Goal: Information Seeking & Learning: Learn about a topic

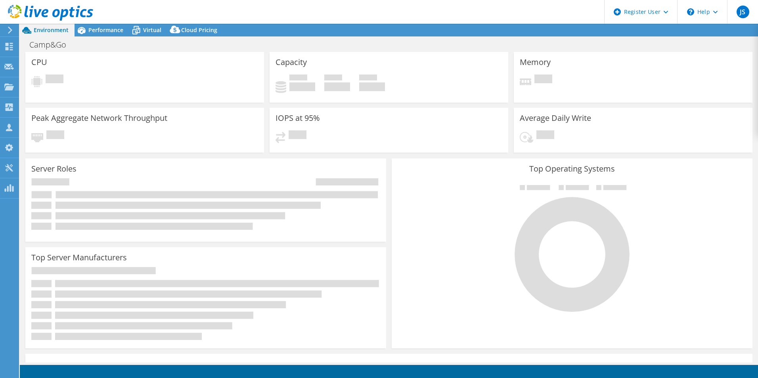
select select "USD"
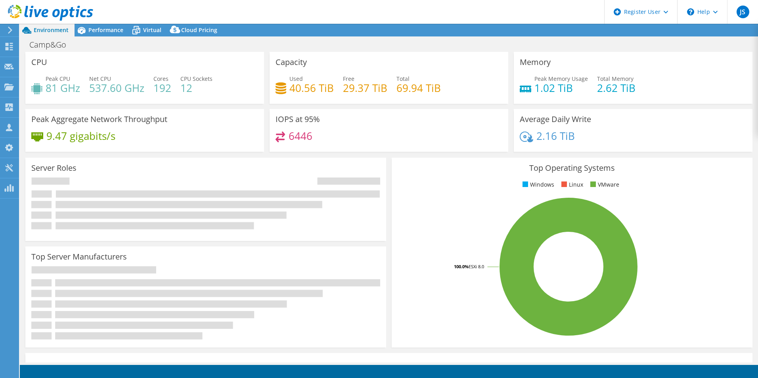
select select "USEast"
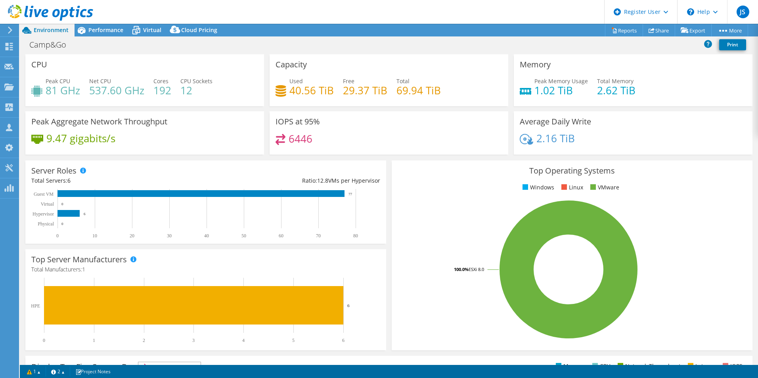
click at [426, 307] on rect at bounding box center [569, 269] width 342 height 139
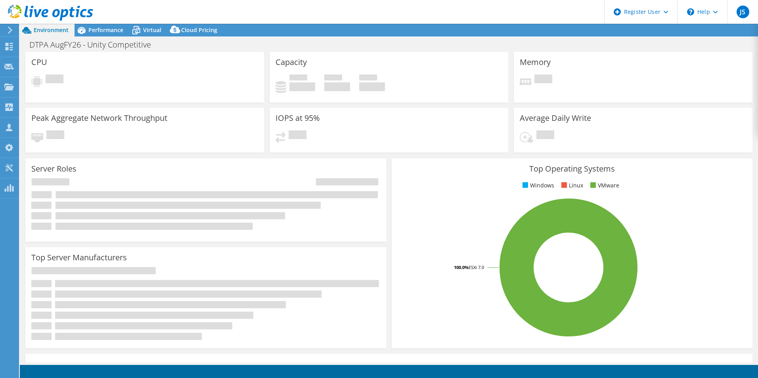
select select "USD"
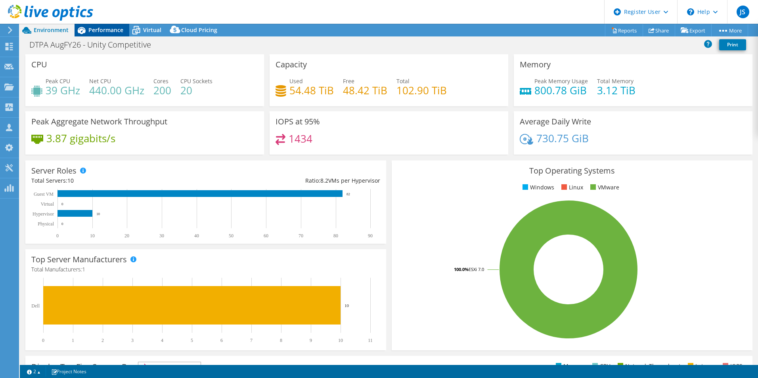
click at [102, 29] on span "Performance" at bounding box center [105, 30] width 35 height 8
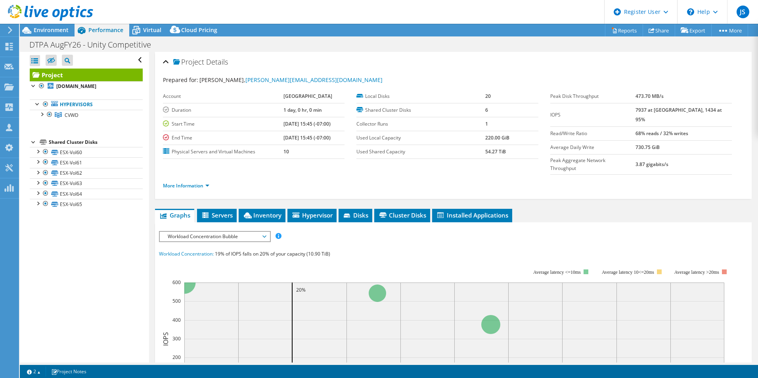
click at [243, 232] on span "Workload Concentration Bubble" at bounding box center [215, 237] width 102 height 10
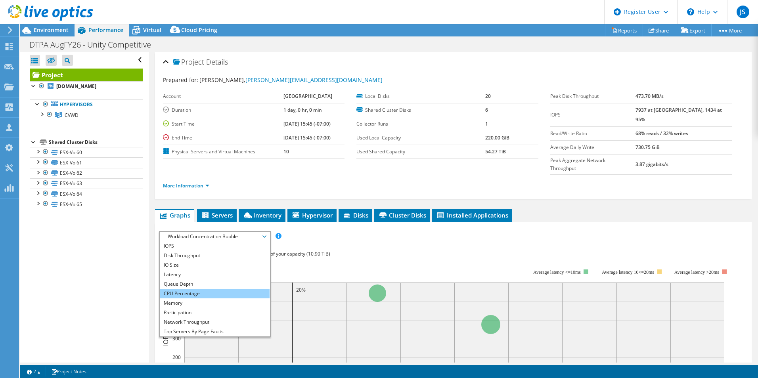
click at [254, 289] on li "CPU Percentage" at bounding box center [215, 294] width 110 height 10
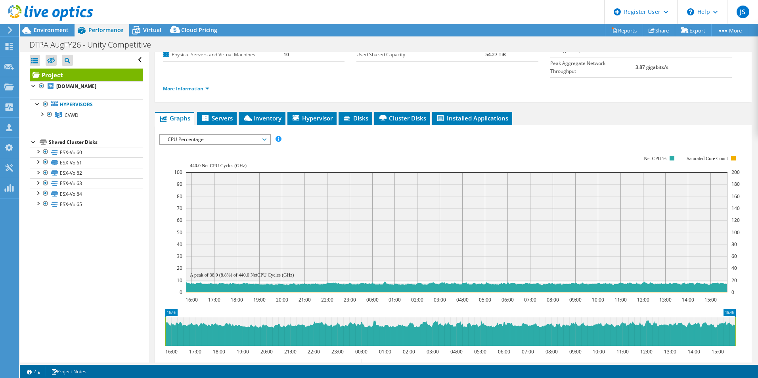
scroll to position [79, 0]
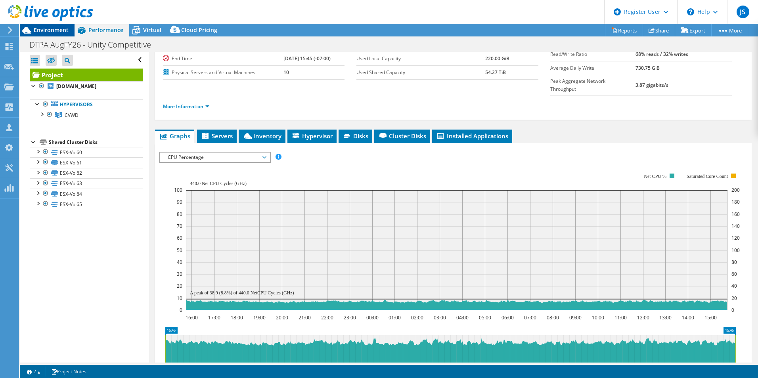
click at [55, 32] on span "Environment" at bounding box center [51, 30] width 35 height 8
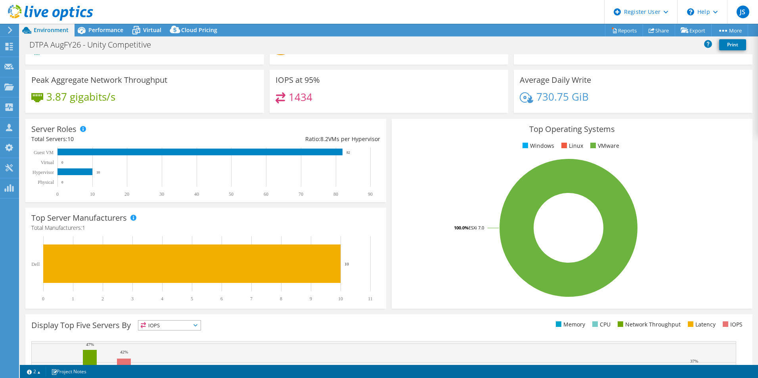
scroll to position [0, 0]
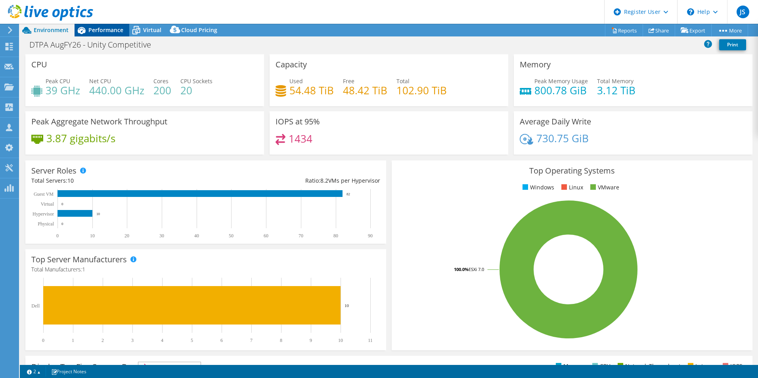
click at [112, 31] on span "Performance" at bounding box center [105, 30] width 35 height 8
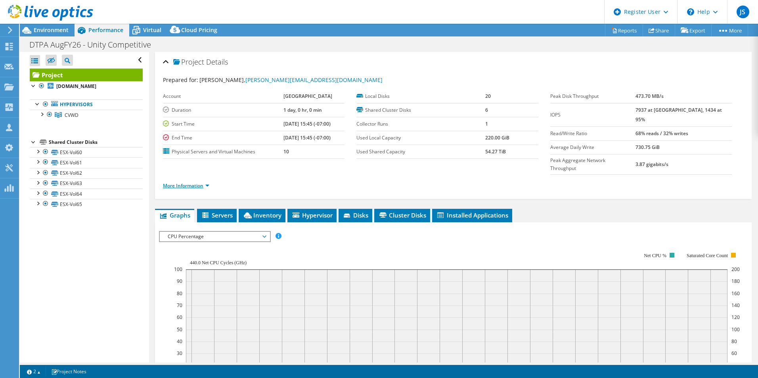
click at [181, 182] on link "More Information" at bounding box center [186, 185] width 46 height 7
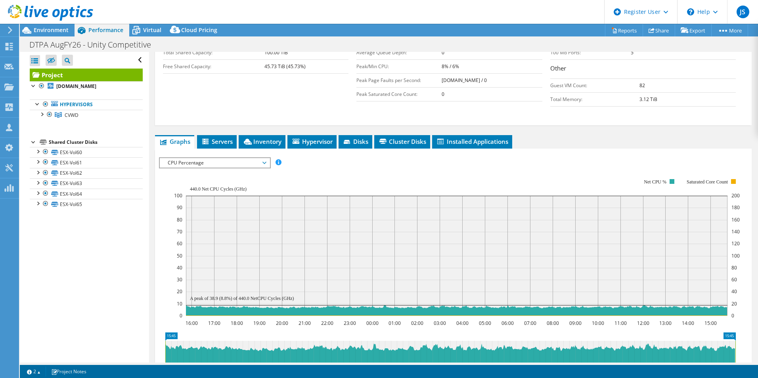
scroll to position [238, 0]
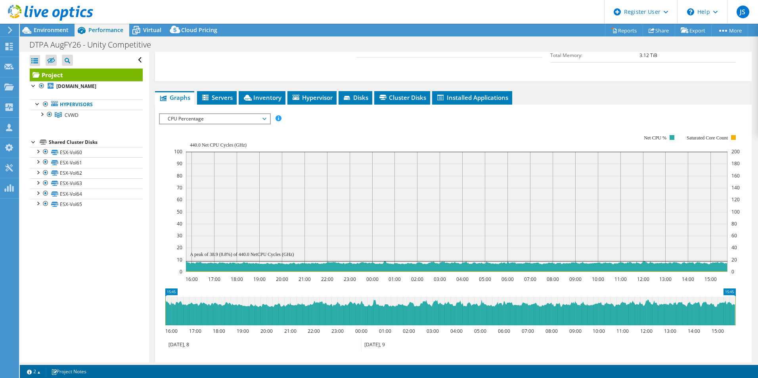
click at [243, 109] on div "IOPS Disk Throughput IO Size Latency Queue Depth CPU Percentage Memory Page Fau…" at bounding box center [453, 249] width 589 height 281
click at [253, 114] on span "CPU Percentage" at bounding box center [215, 119] width 102 height 10
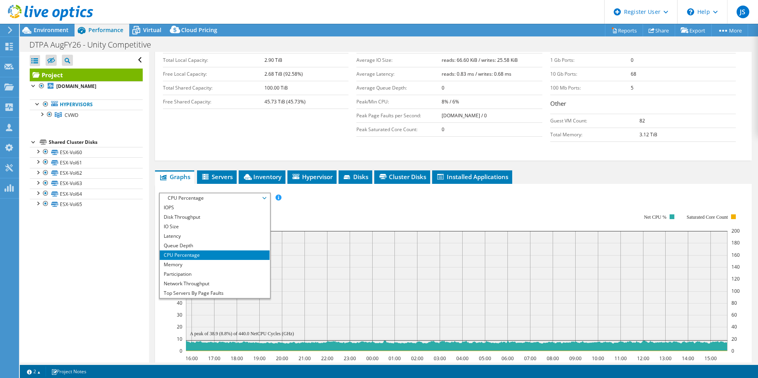
scroll to position [29, 0]
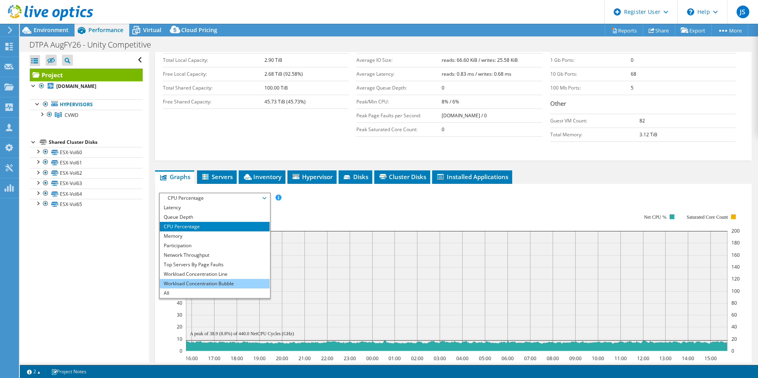
click at [246, 279] on li "Workload Concentration Bubble" at bounding box center [215, 284] width 110 height 10
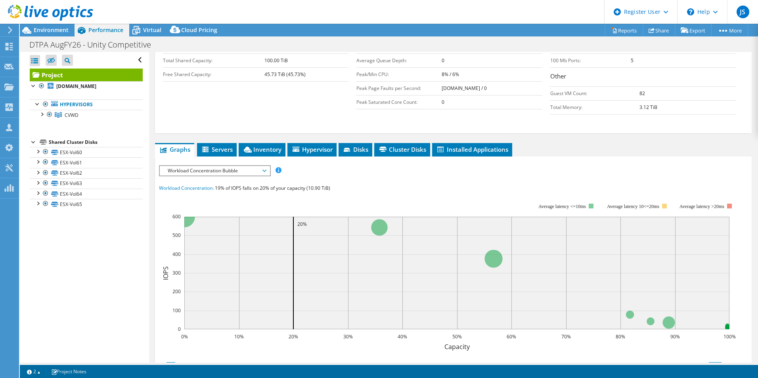
scroll to position [198, 0]
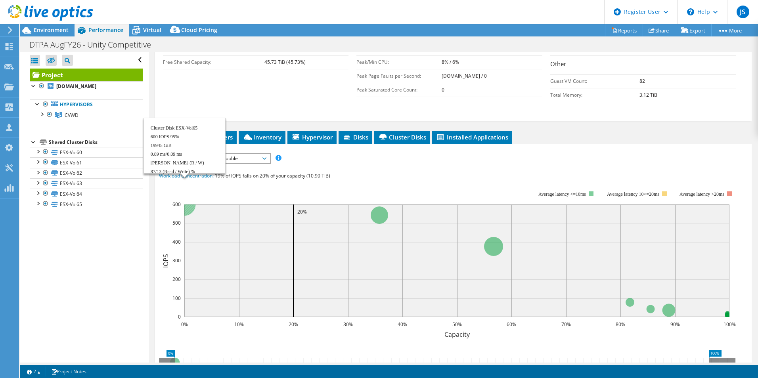
click at [188, 195] on circle at bounding box center [184, 204] width 23 height 23
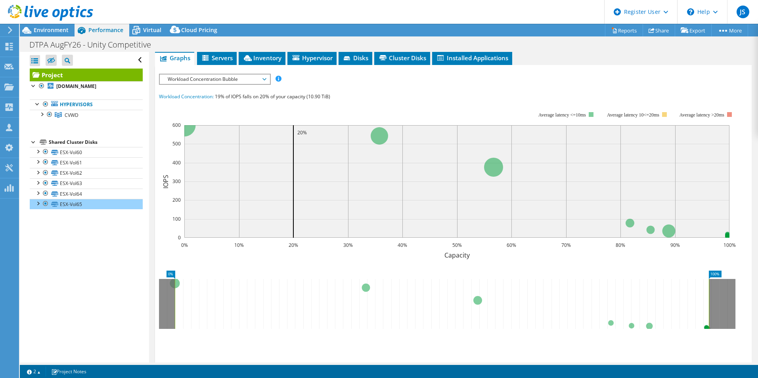
scroll to position [238, 0]
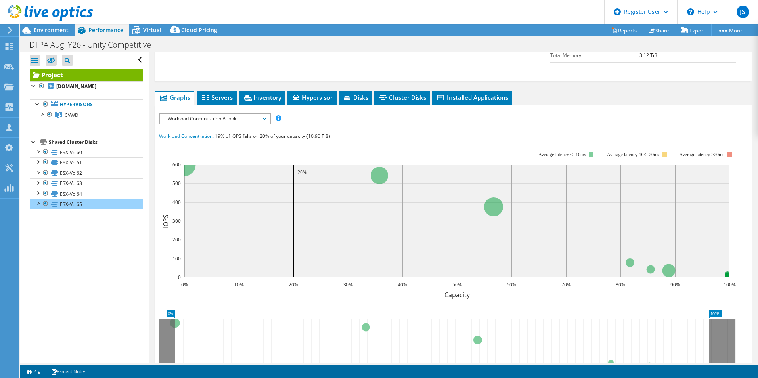
click at [379, 113] on div "IOPS Disk Throughput IO Size Latency Queue Depth CPU Percentage Memory Page Fau…" at bounding box center [453, 118] width 589 height 11
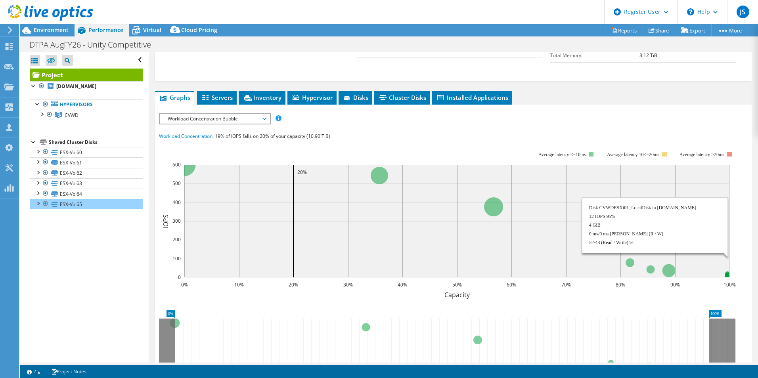
click at [727, 273] on circle at bounding box center [727, 275] width 5 height 5
click at [725, 255] on rect at bounding box center [456, 221] width 545 height 113
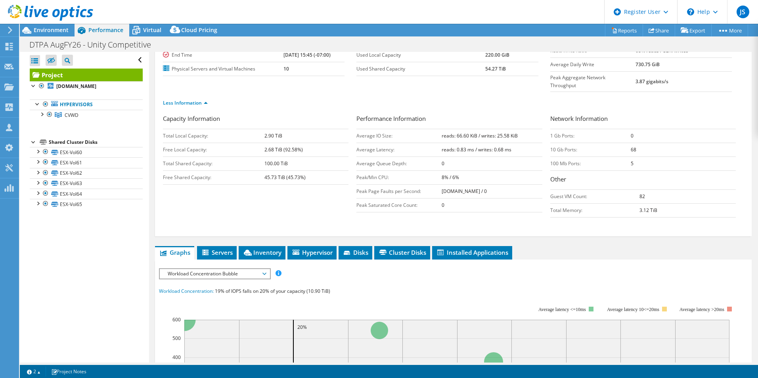
scroll to position [119, 0]
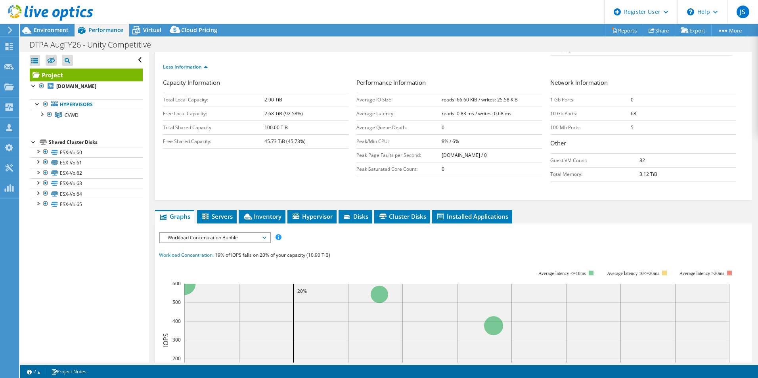
click at [234, 233] on span "Workload Concentration Bubble" at bounding box center [215, 238] width 102 height 10
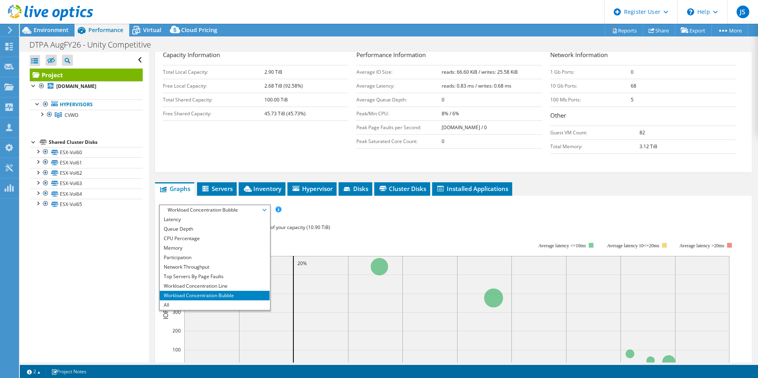
scroll to position [159, 0]
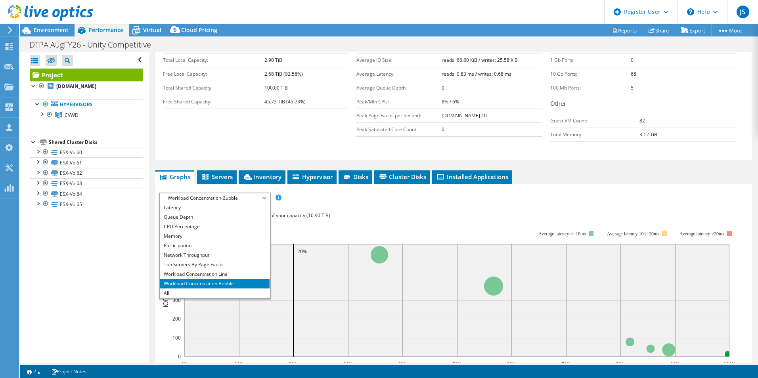
click at [317, 193] on div "IOPS Disk Throughput IO Size Latency Queue Depth CPU Percentage Memory Page Fau…" at bounding box center [453, 339] width 589 height 293
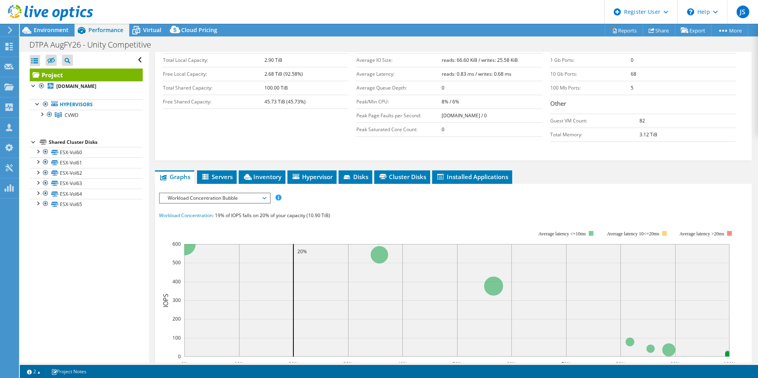
click at [231, 193] on span "Workload Concentration Bubble" at bounding box center [215, 198] width 102 height 10
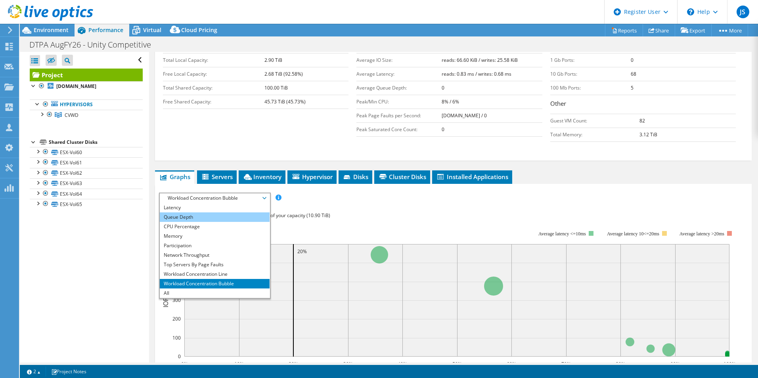
click at [243, 212] on li "Queue Depth" at bounding box center [215, 217] width 110 height 10
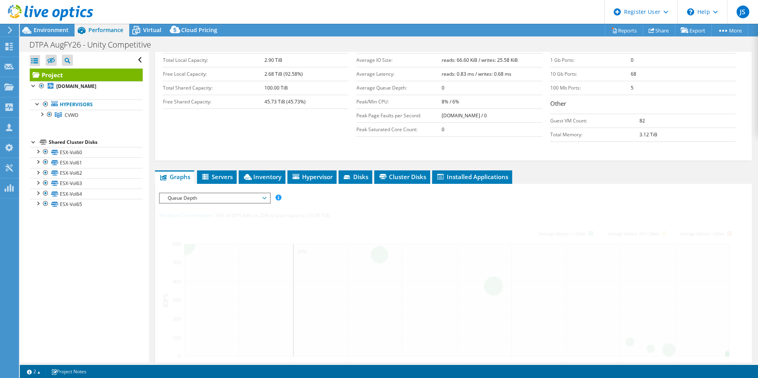
click at [243, 197] on div "IOPS Disk Throughput IO Size Latency Queue Depth CPU Percentage Memory Page Fau…" at bounding box center [453, 339] width 589 height 293
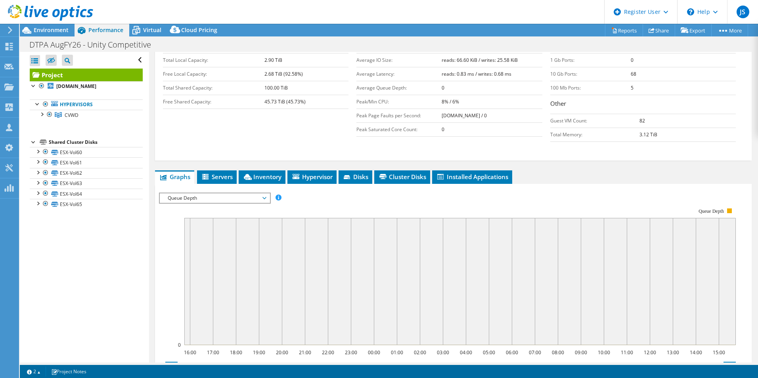
click at [245, 193] on span "Queue Depth" at bounding box center [215, 198] width 102 height 10
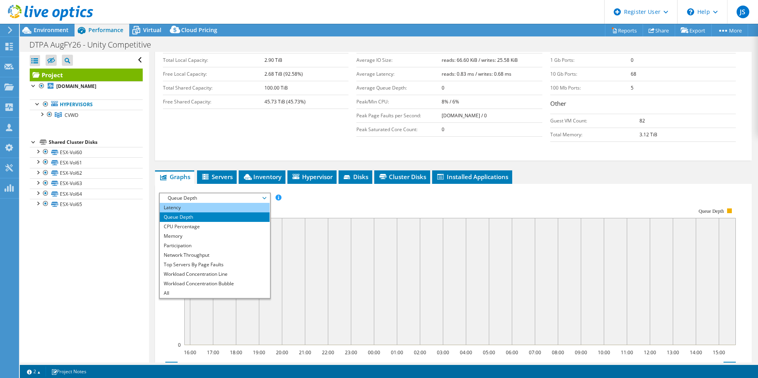
click at [243, 203] on li "Latency" at bounding box center [215, 208] width 110 height 10
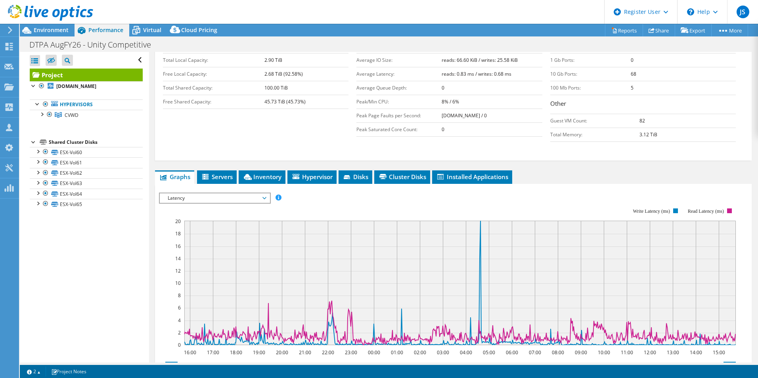
drag, startPoint x: 249, startPoint y: 200, endPoint x: 242, endPoint y: 185, distance: 16.9
click at [246, 199] on rect at bounding box center [447, 276] width 577 height 159
click at [242, 193] on span "Latency" at bounding box center [215, 198] width 102 height 10
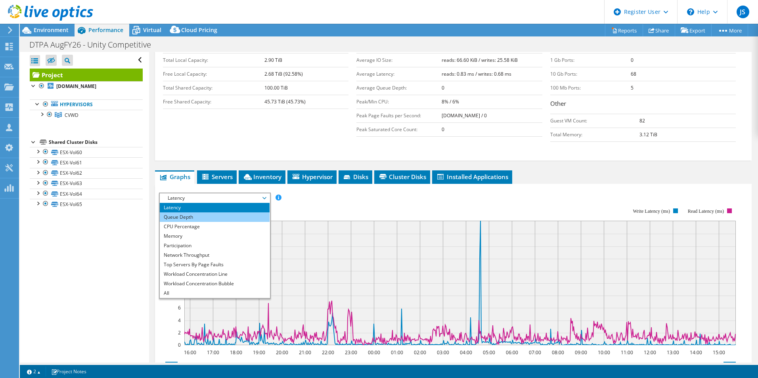
click at [250, 212] on li "Queue Depth" at bounding box center [215, 217] width 110 height 10
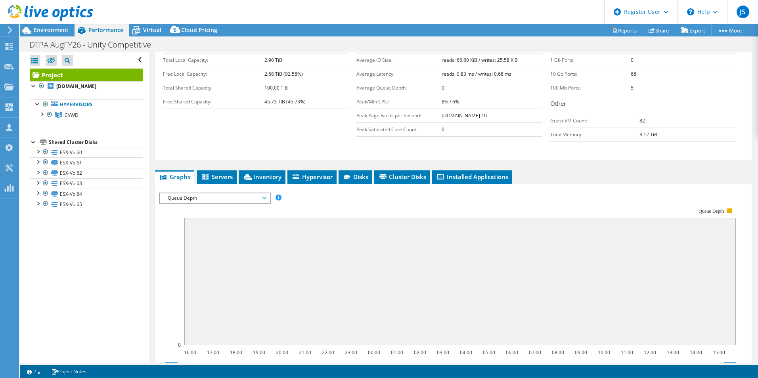
click at [253, 193] on span "Queue Depth" at bounding box center [215, 198] width 102 height 10
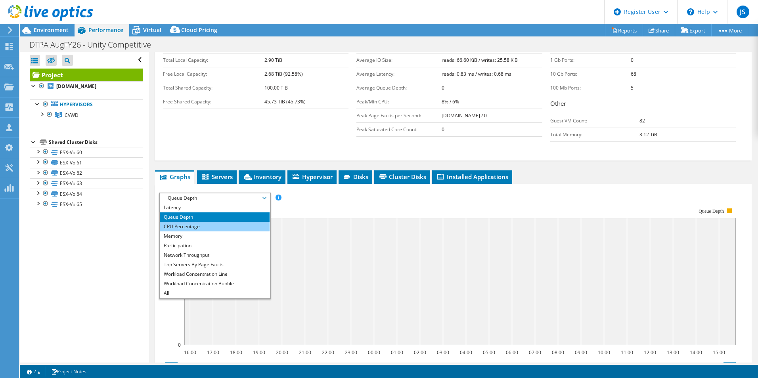
click at [243, 222] on li "CPU Percentage" at bounding box center [215, 227] width 110 height 10
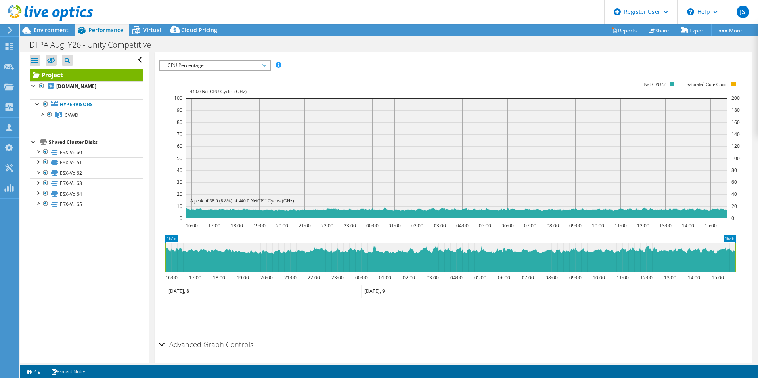
scroll to position [304, 0]
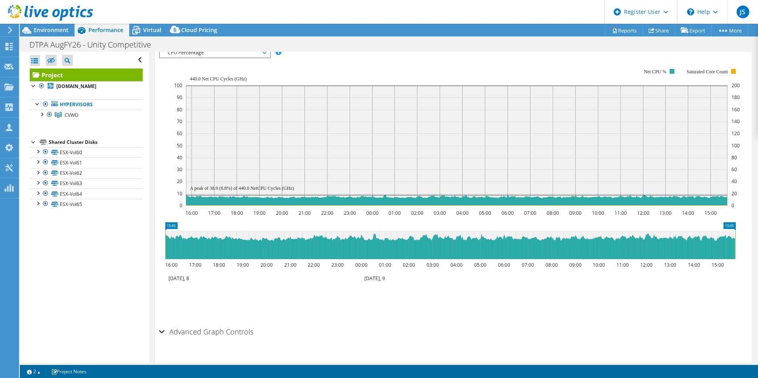
click at [228, 324] on h2 "Advanced Graph Controls" at bounding box center [206, 332] width 94 height 16
click at [231, 324] on h2 "Advanced Graph Controls" at bounding box center [206, 332] width 94 height 16
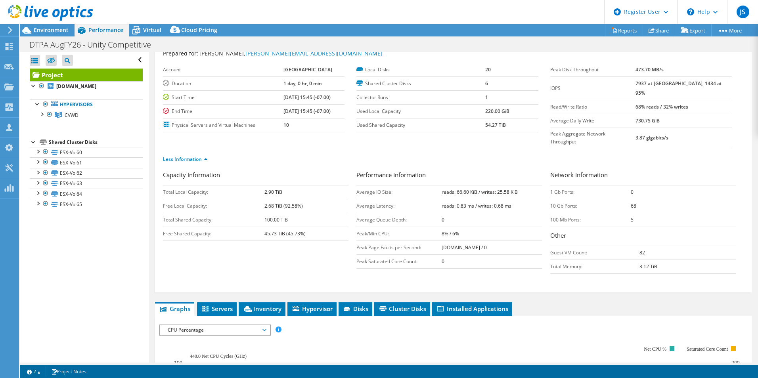
scroll to position [145, 0]
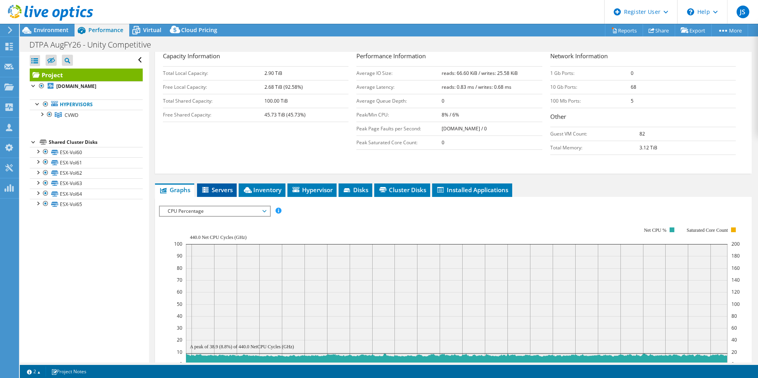
click at [228, 184] on li "Servers" at bounding box center [217, 190] width 40 height 13
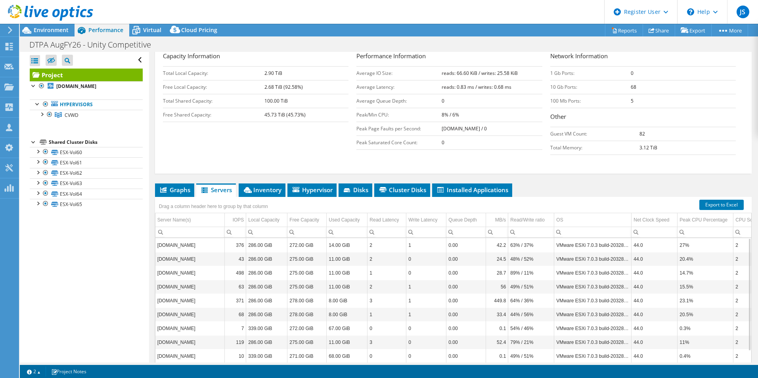
scroll to position [163, 0]
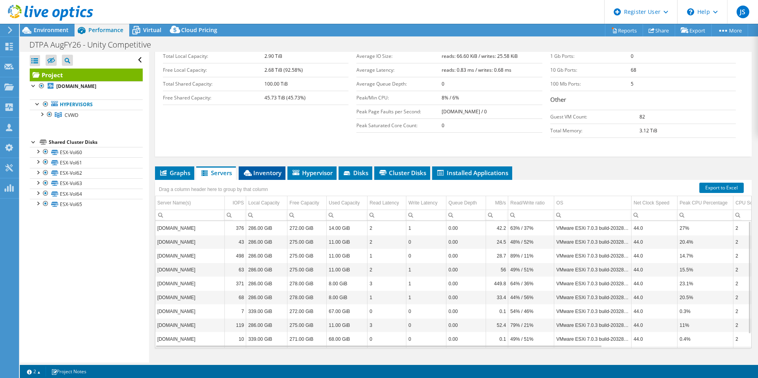
click at [273, 169] on span "Inventory" at bounding box center [262, 173] width 39 height 8
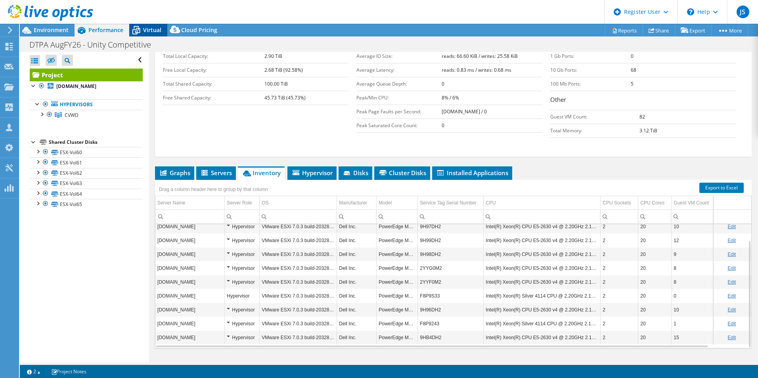
click at [138, 31] on icon at bounding box center [136, 30] width 14 height 14
